Goal: Task Accomplishment & Management: Use online tool/utility

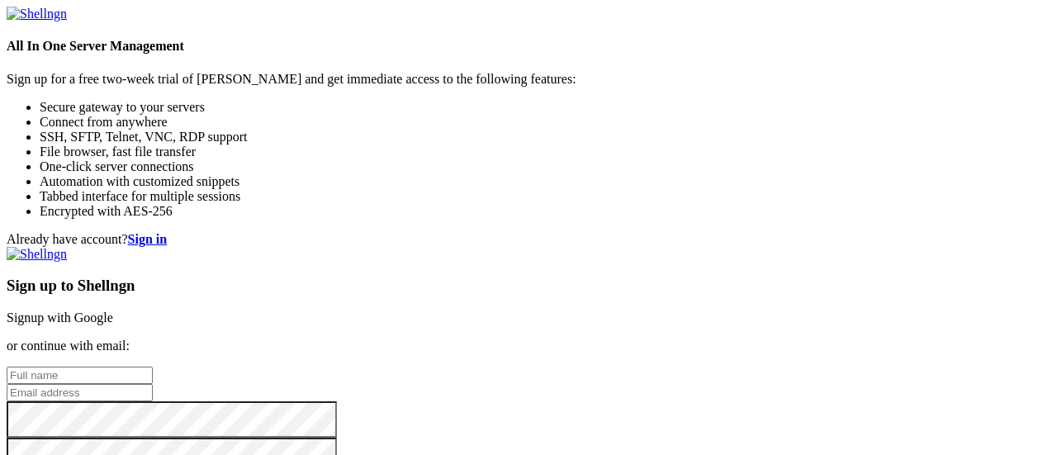
type input "[EMAIL_ADDRESS][DOMAIN_NAME]"
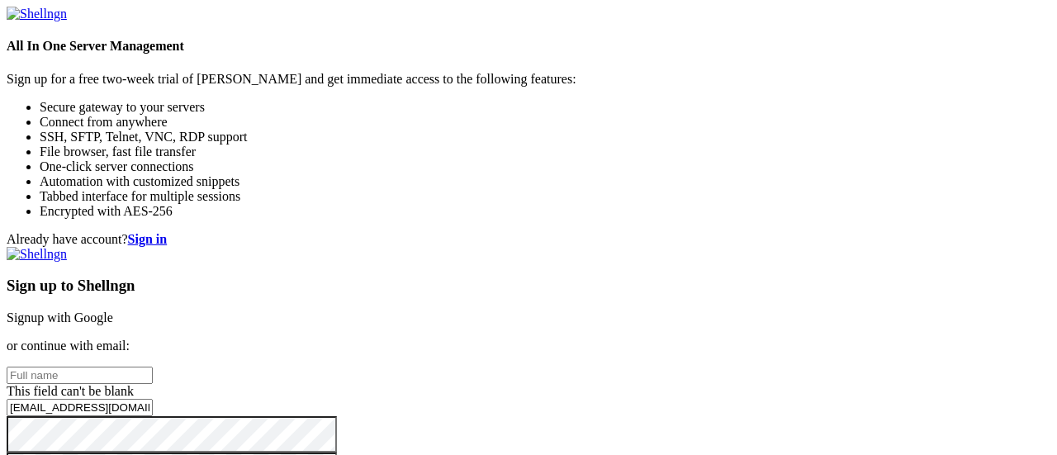
scroll to position [179, 0]
checkbox input "true"
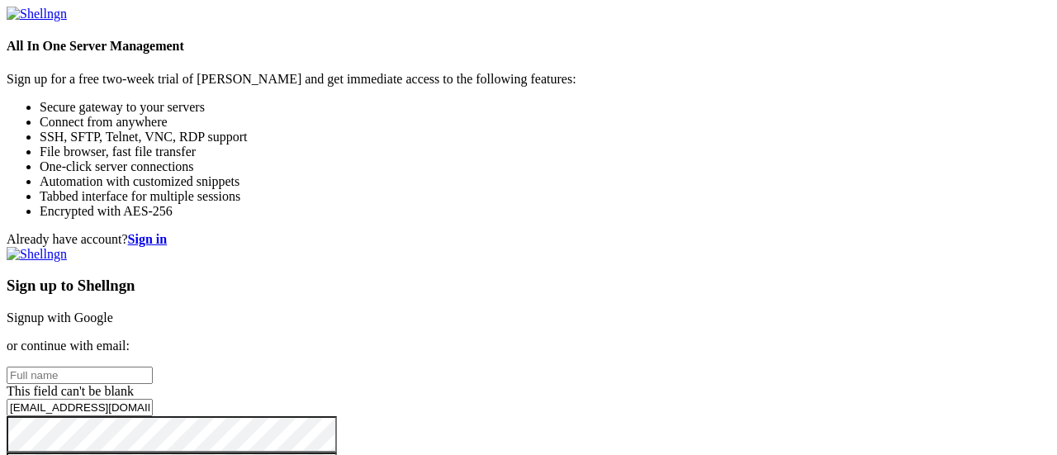
click at [168, 232] on strong "Sign in" at bounding box center [148, 239] width 40 height 14
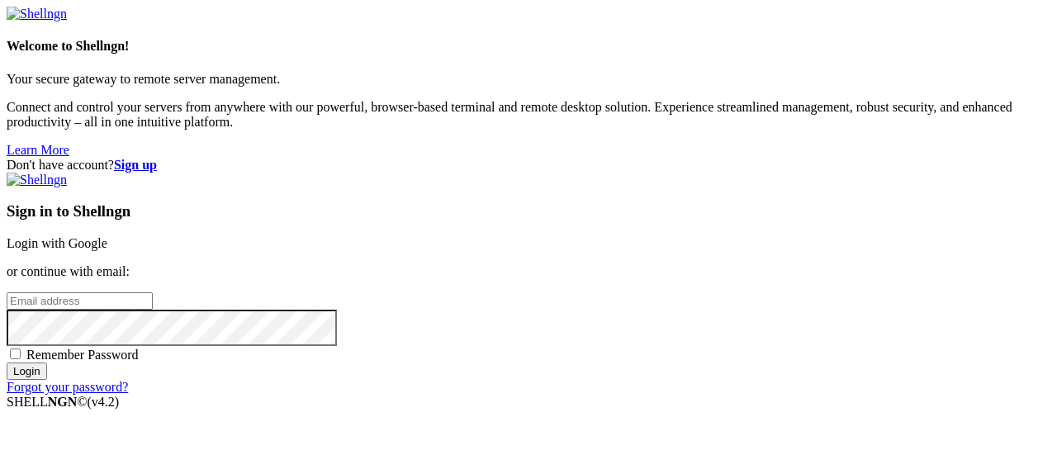
type input "[EMAIL_ADDRESS][DOMAIN_NAME]"
click at [47, 380] on input "Login" at bounding box center [27, 371] width 40 height 17
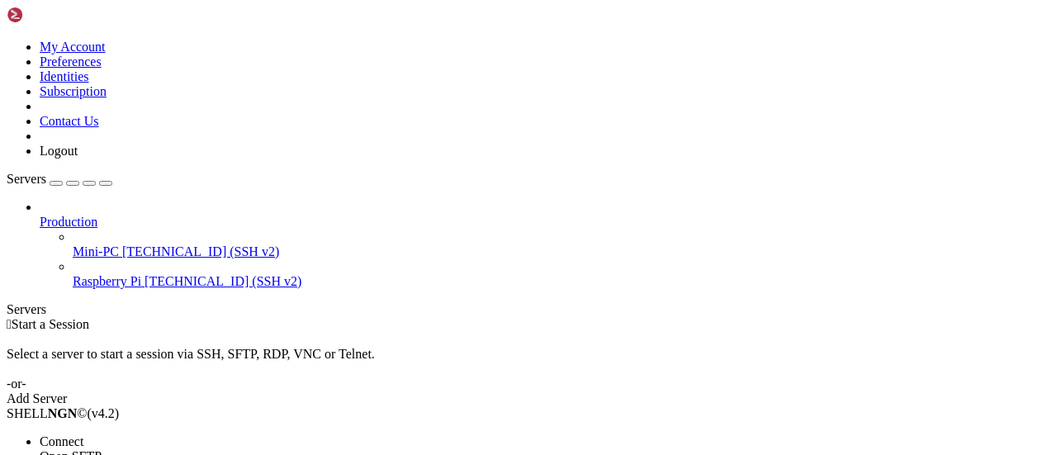
click at [83, 434] on span "Connect" at bounding box center [62, 441] width 44 height 14
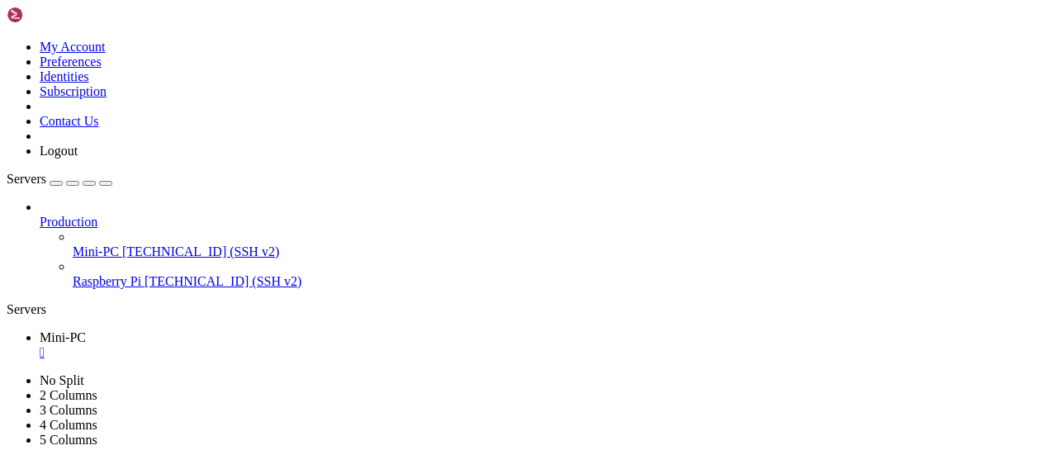
click at [106, 183] on icon "button" at bounding box center [106, 183] width 0 height 0
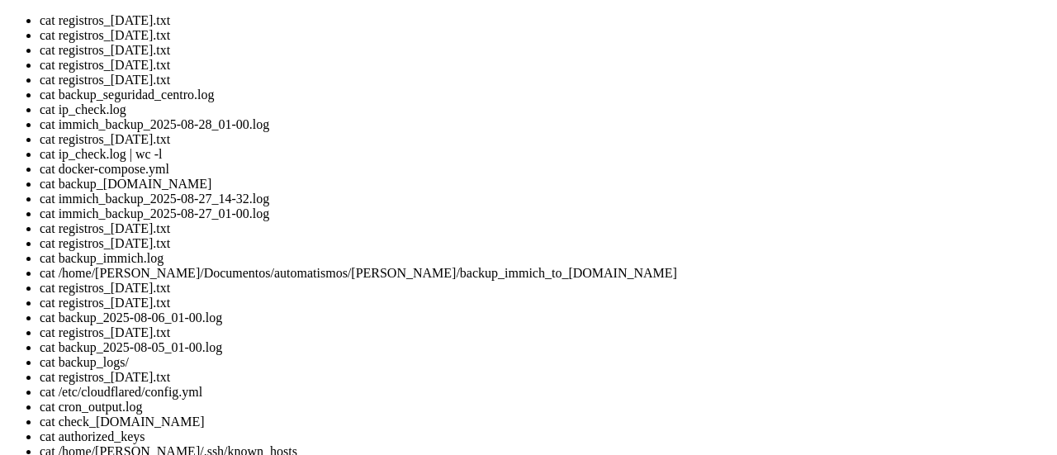
scroll to position [1269, 0]
drag, startPoint x: 469, startPoint y: 1169, endPoint x: 562, endPoint y: 1176, distance: 92.8
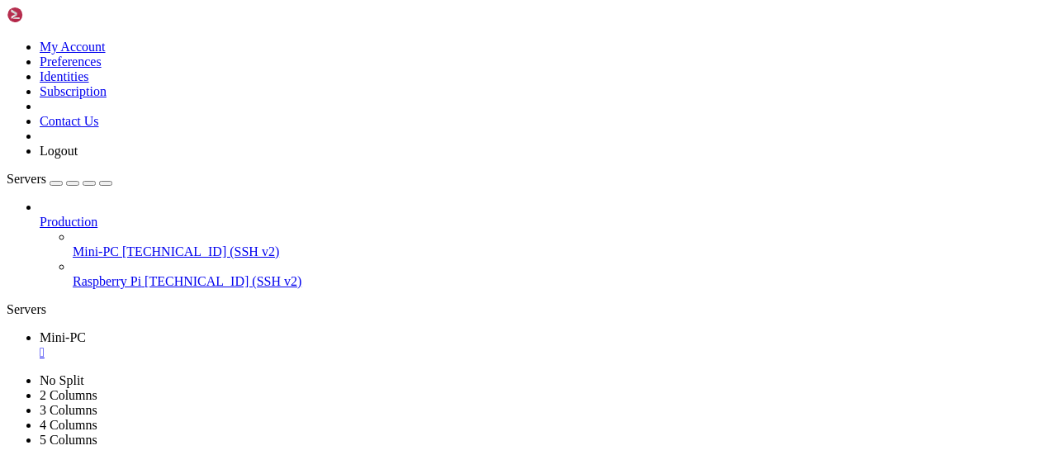
drag, startPoint x: 469, startPoint y: 694, endPoint x: 552, endPoint y: 697, distance: 82.7
drag, startPoint x: 502, startPoint y: 692, endPoint x: 492, endPoint y: 694, distance: 10.0
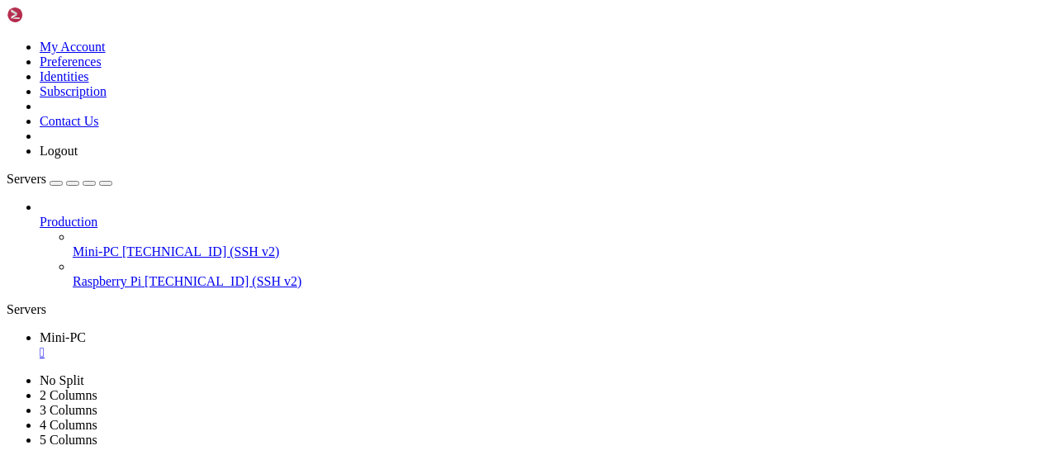
drag, startPoint x: 467, startPoint y: 692, endPoint x: 630, endPoint y: 691, distance: 162.7
copy x-row "registros_[DATE].txt"
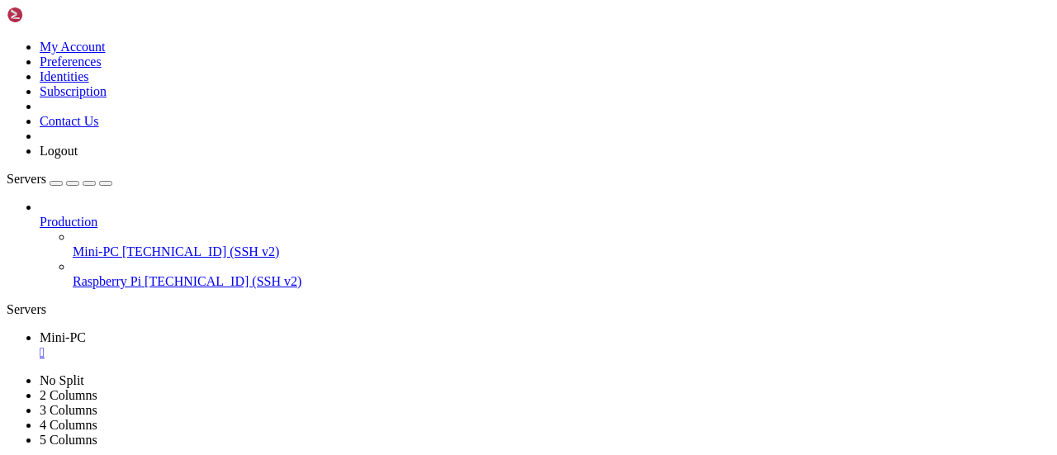
scroll to position [1938, 0]
drag, startPoint x: 64, startPoint y: 847, endPoint x: 458, endPoint y: 844, distance: 393.1
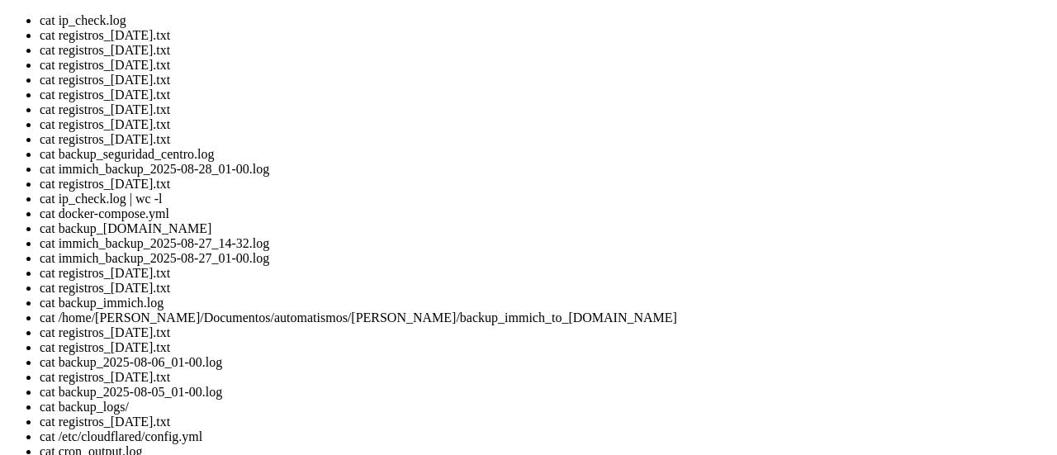
drag, startPoint x: 330, startPoint y: 1260, endPoint x: 561, endPoint y: 1259, distance: 230.4
copy x-row "immich_backup_2025-09-18_01-00.log"
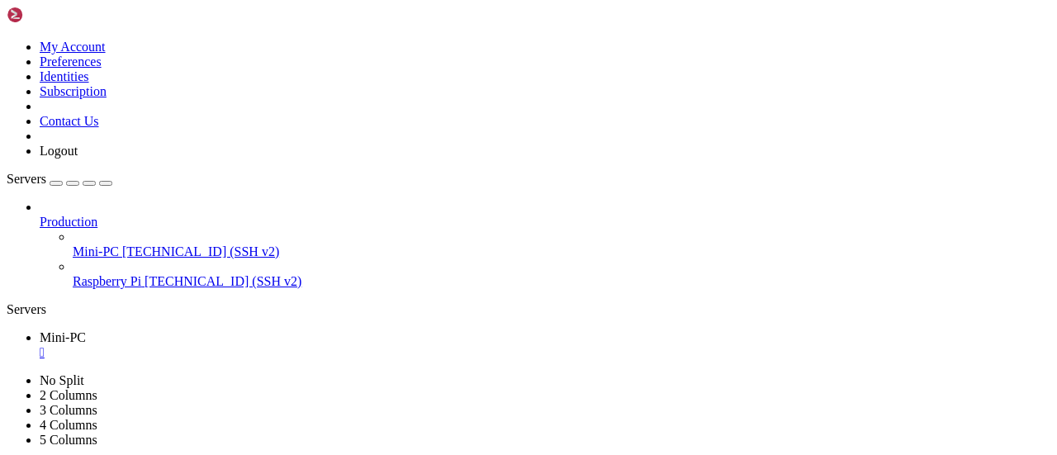
scroll to position [7034, 0]
drag, startPoint x: 320, startPoint y: 819, endPoint x: 527, endPoint y: 821, distance: 207.3
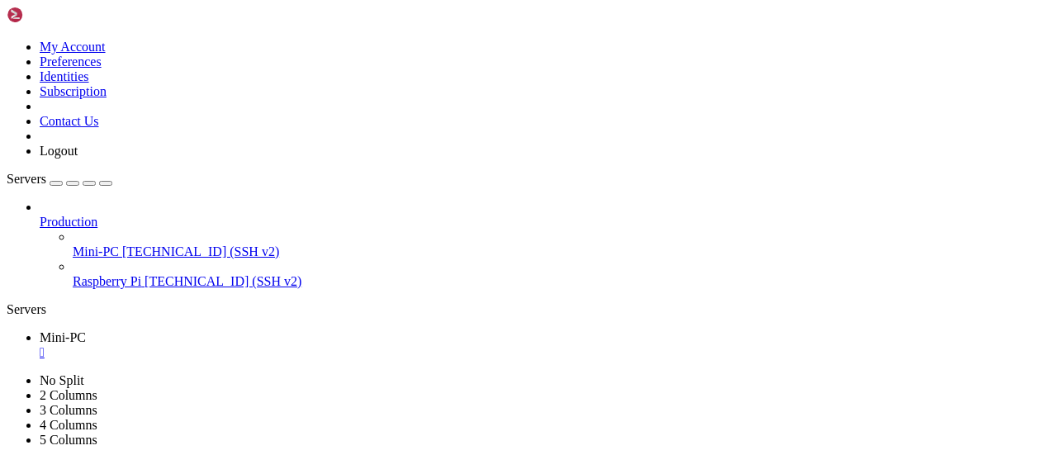
copy x-row "immich_db_2025-09-18_01-00.sql"
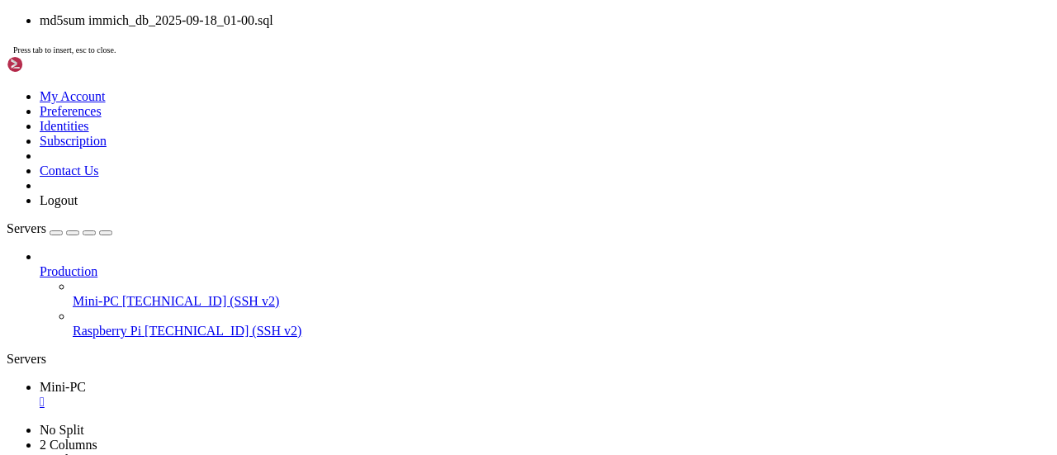
drag, startPoint x: 320, startPoint y: 839, endPoint x: 525, endPoint y: 842, distance: 204.8
copy x-row "immich_db_2025-09-17_01-00.sql"
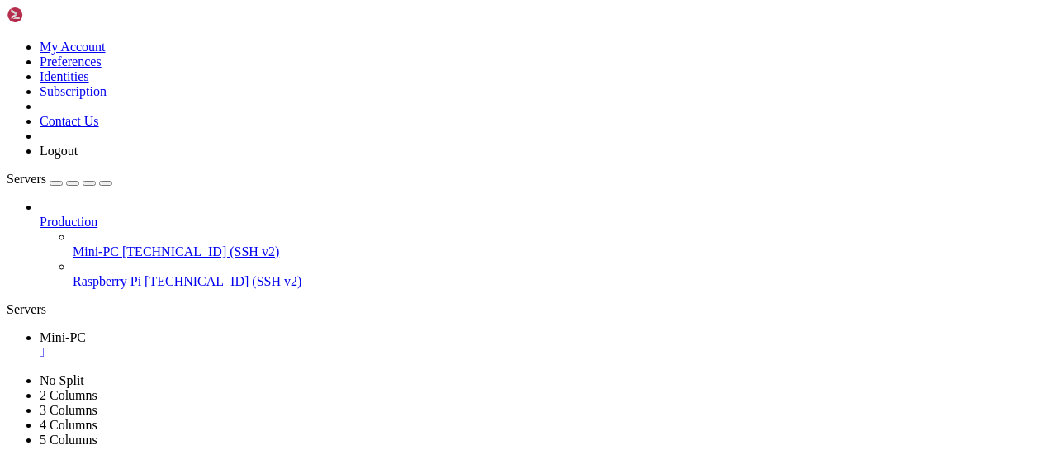
click at [8, 302] on div "Servers" at bounding box center [529, 309] width 1044 height 15
click at [7, 40] on icon at bounding box center [7, 40] width 0 height 0
click at [78, 158] on link "Logout" at bounding box center [59, 151] width 38 height 14
